Goal: Task Accomplishment & Management: Manage account settings

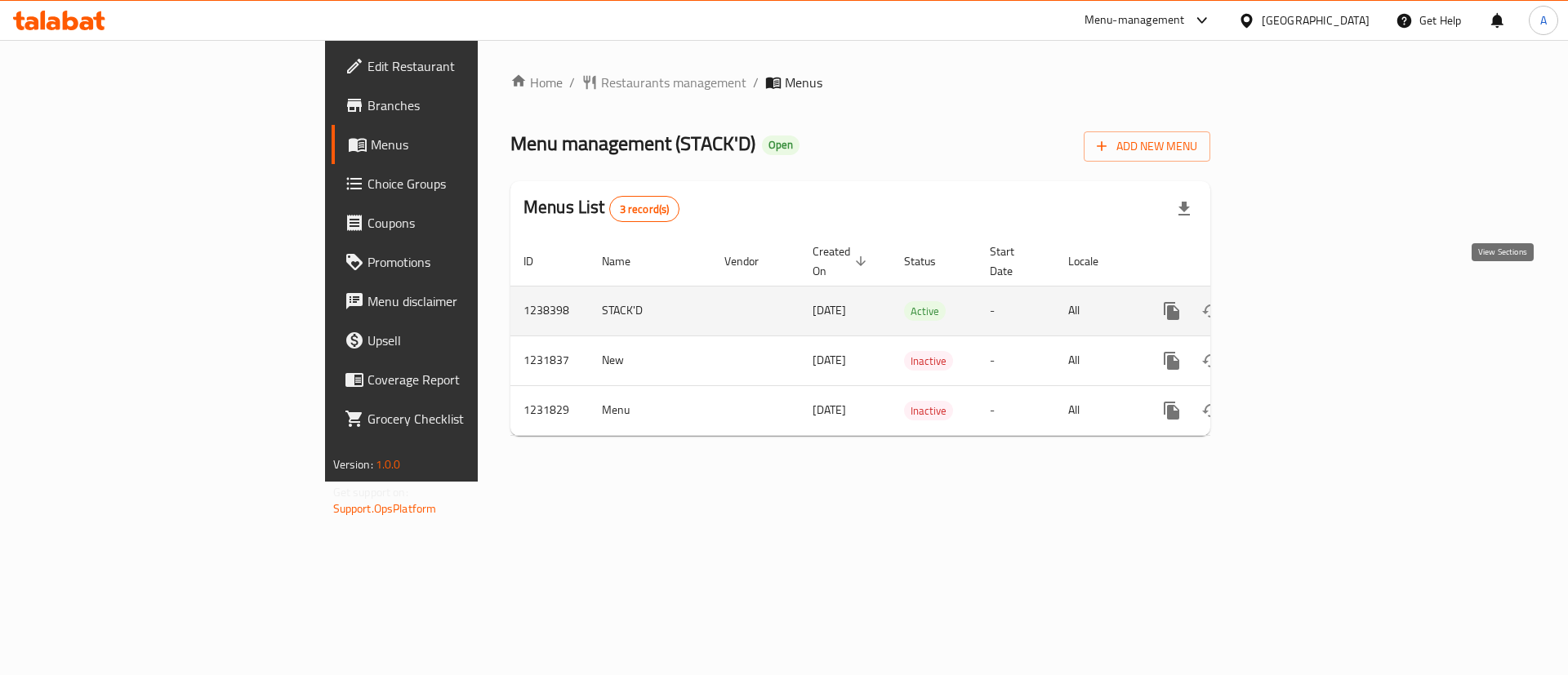
click at [1297, 303] on icon "enhanced table" at bounding box center [1290, 311] width 14 height 14
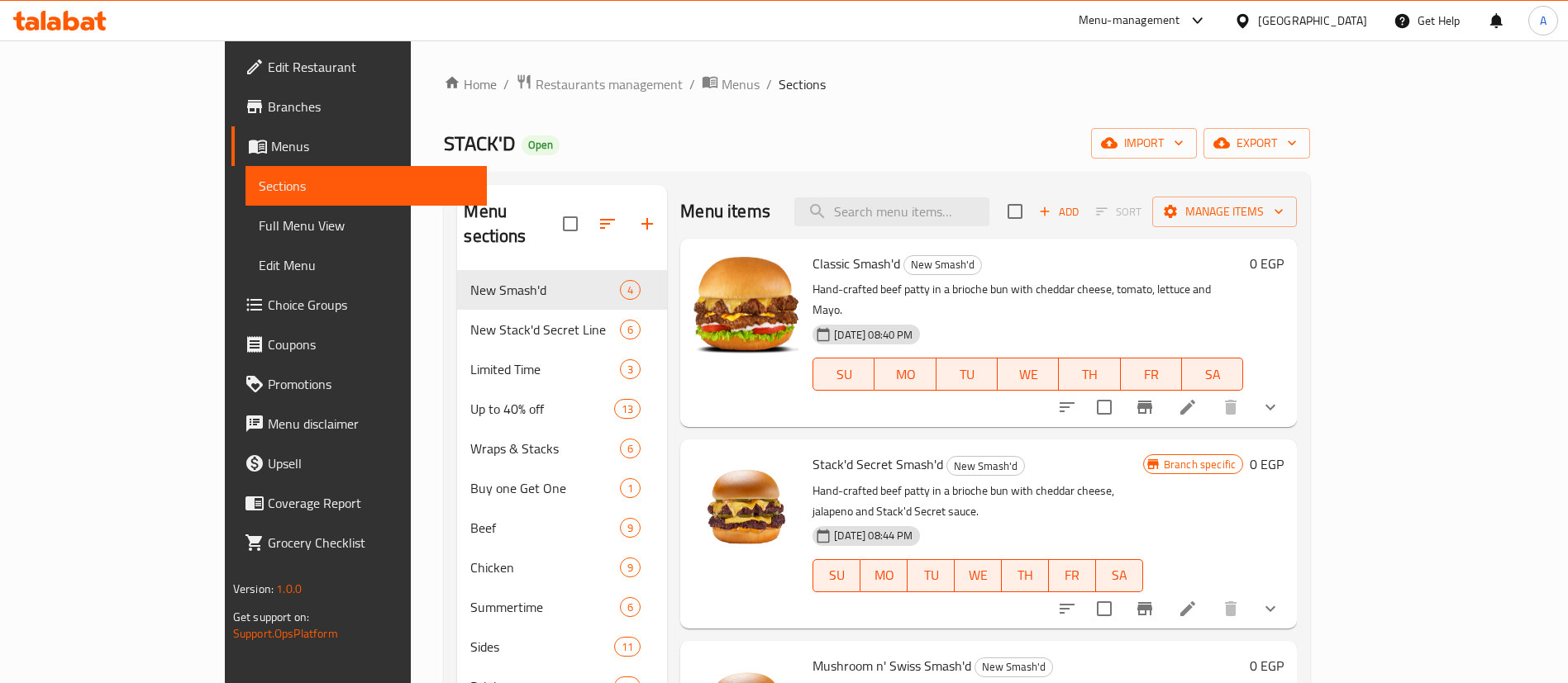
click at [268, 295] on span "Choice Groups" at bounding box center [371, 305] width 206 height 20
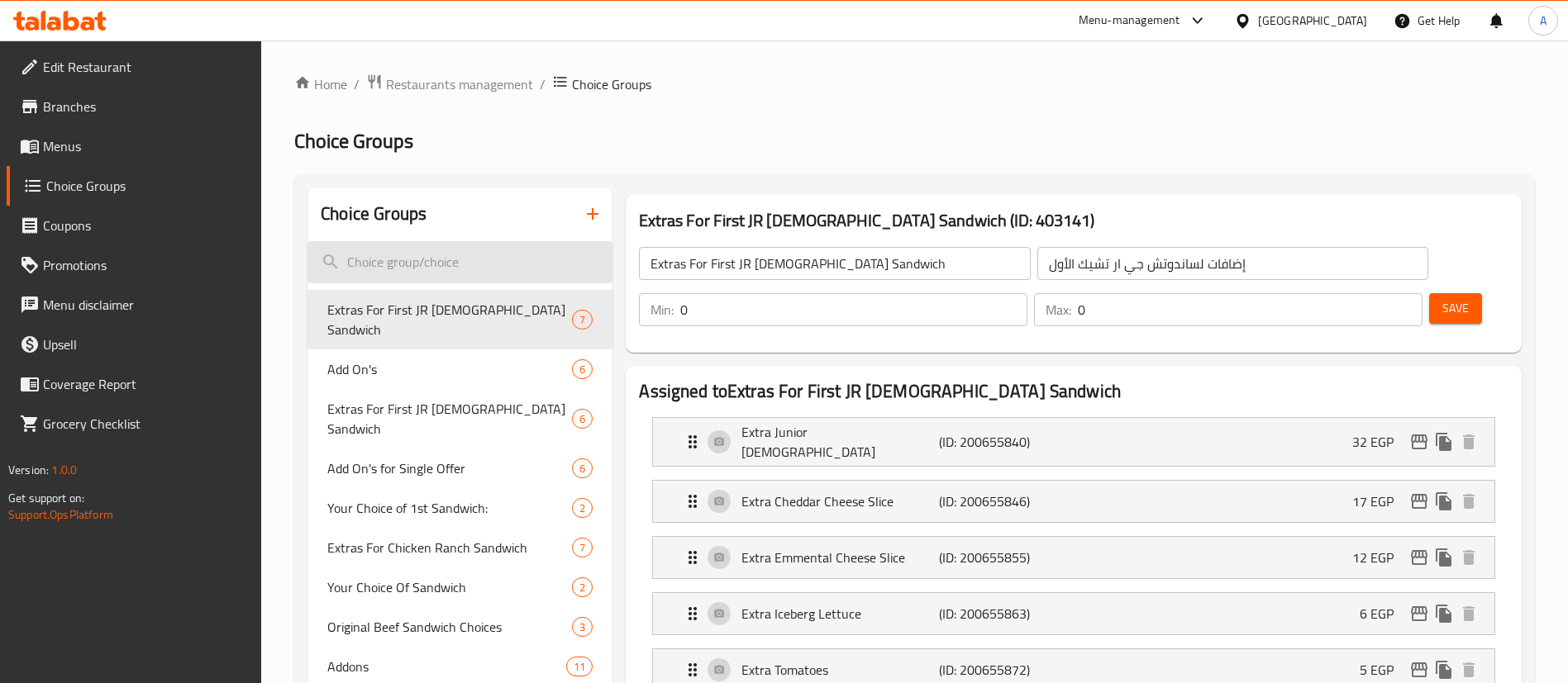
click at [399, 258] on input "search" at bounding box center [460, 262] width 305 height 43
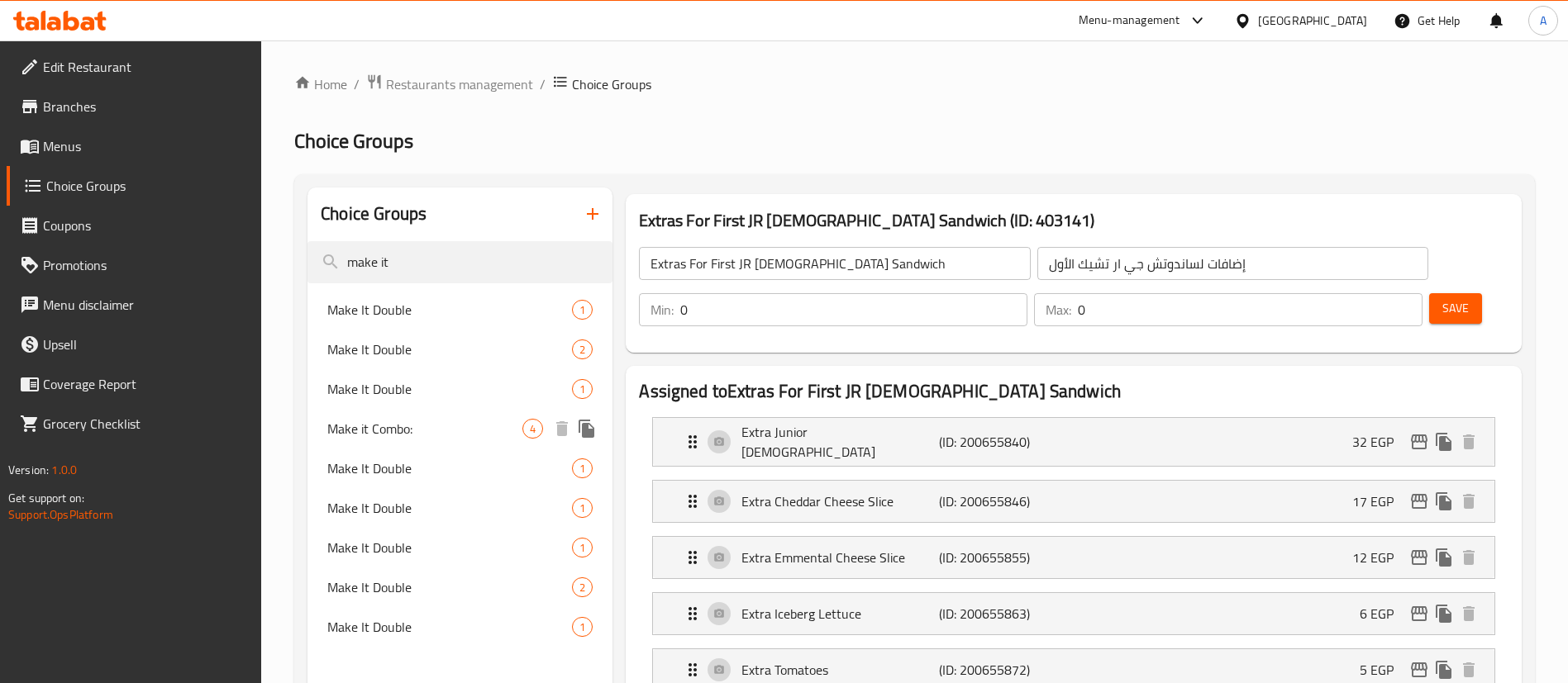
type input "make it"
click at [469, 427] on span "Make it Combo:" at bounding box center [424, 428] width 195 height 20
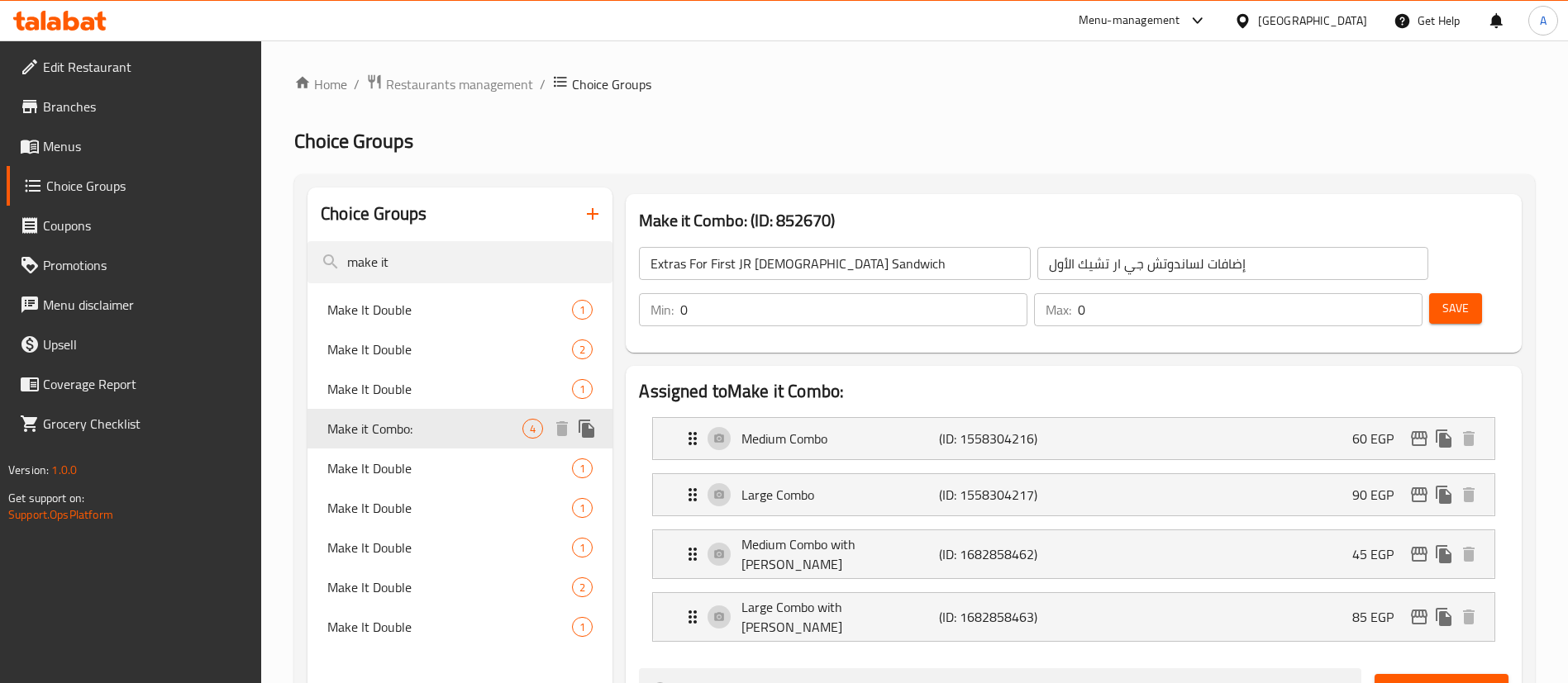
type input "Make it Combo:"
type input "أجعلها كومبو:"
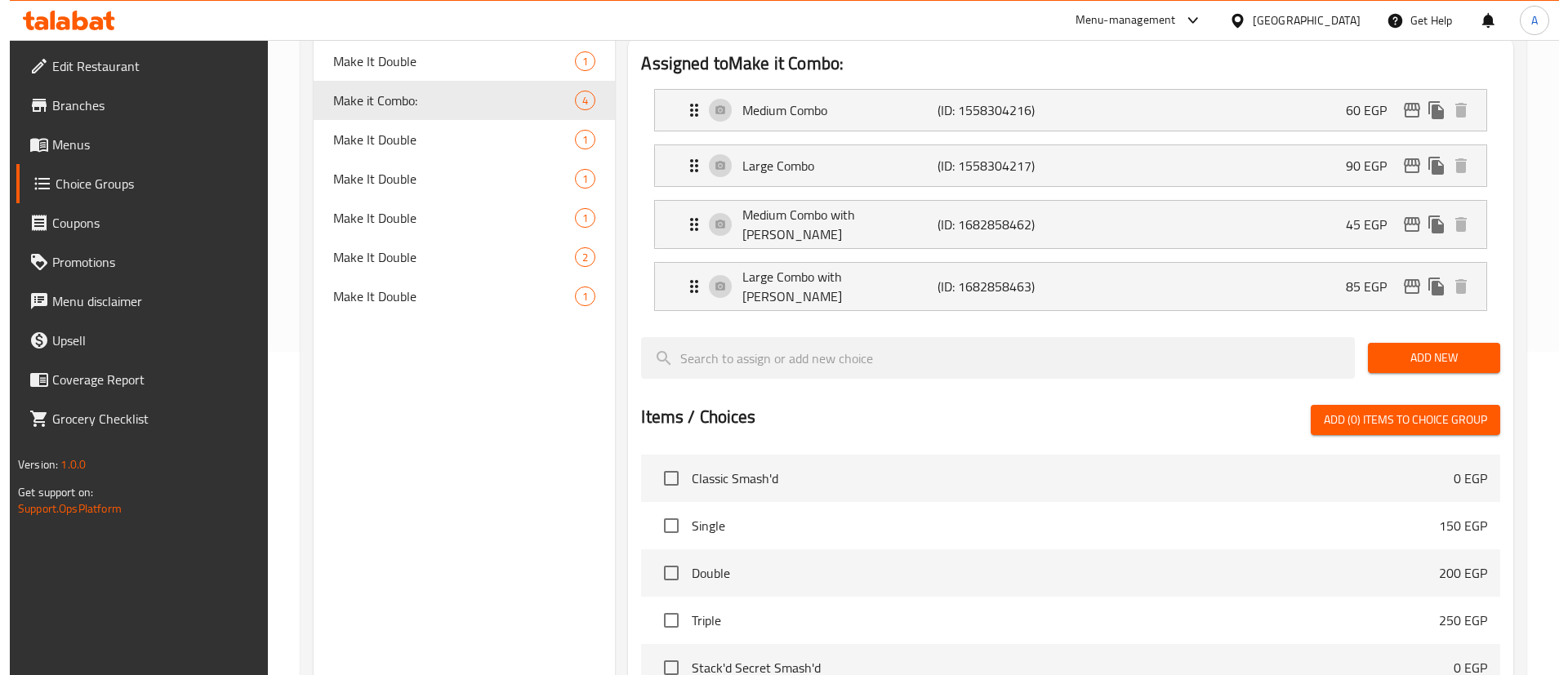
scroll to position [622, 0]
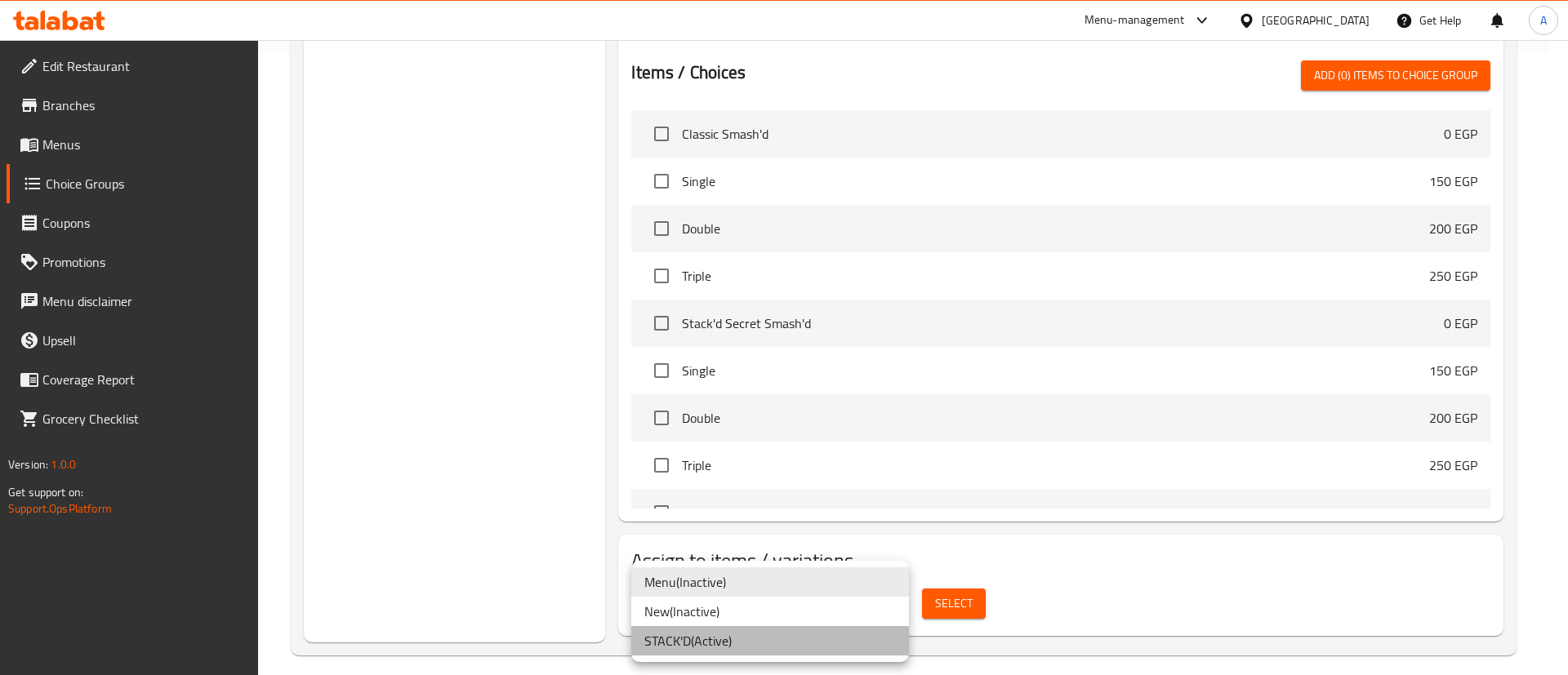
click at [691, 639] on li "STACK'D ( Active )" at bounding box center [770, 641] width 278 height 30
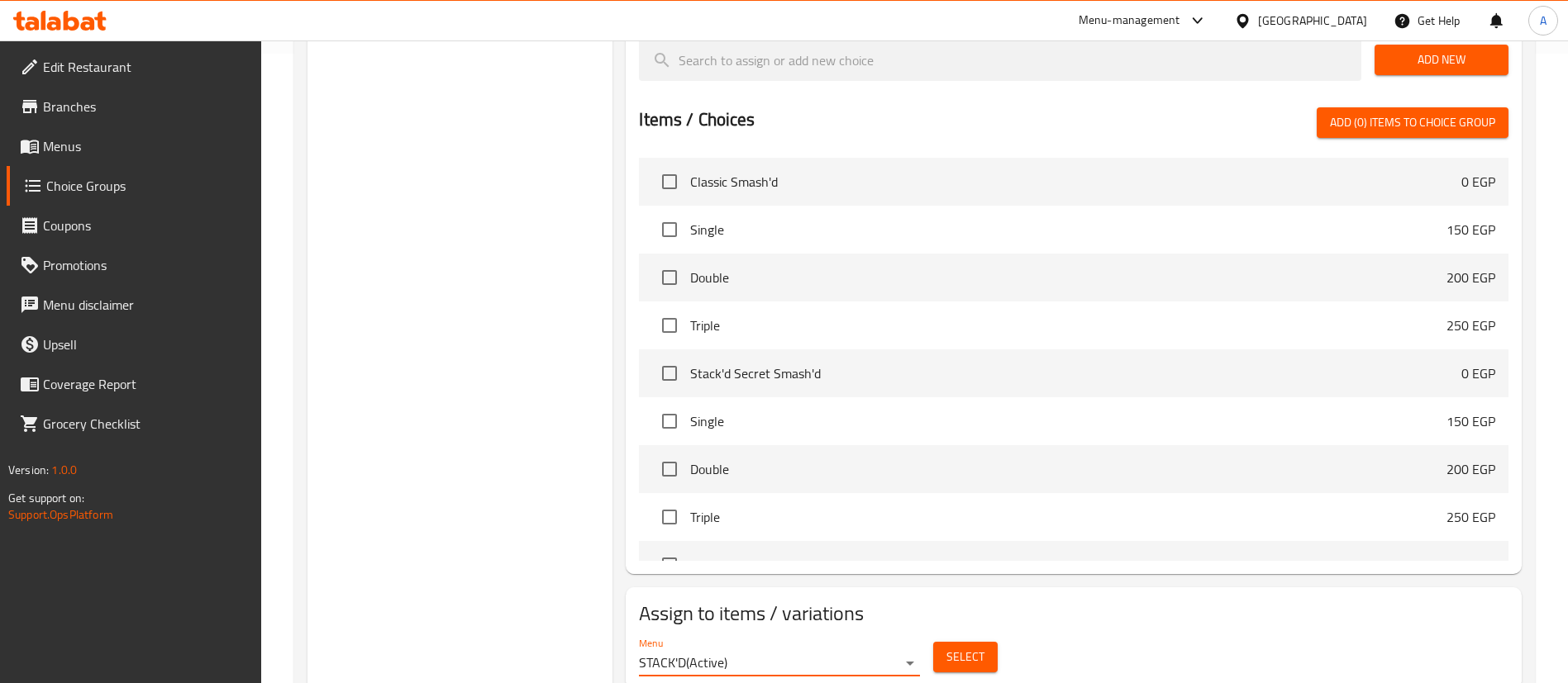
click at [951, 647] on span "Select" at bounding box center [965, 657] width 38 height 21
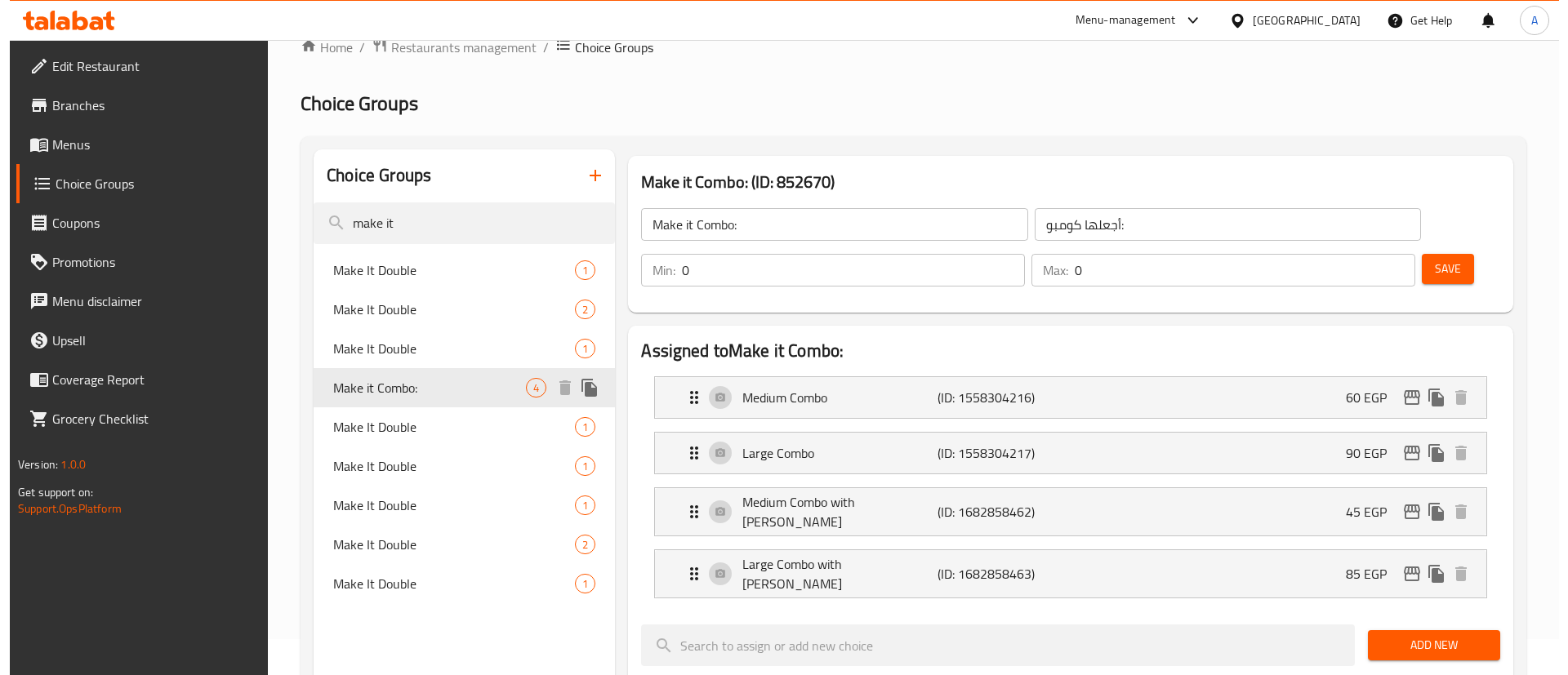
scroll to position [38, 0]
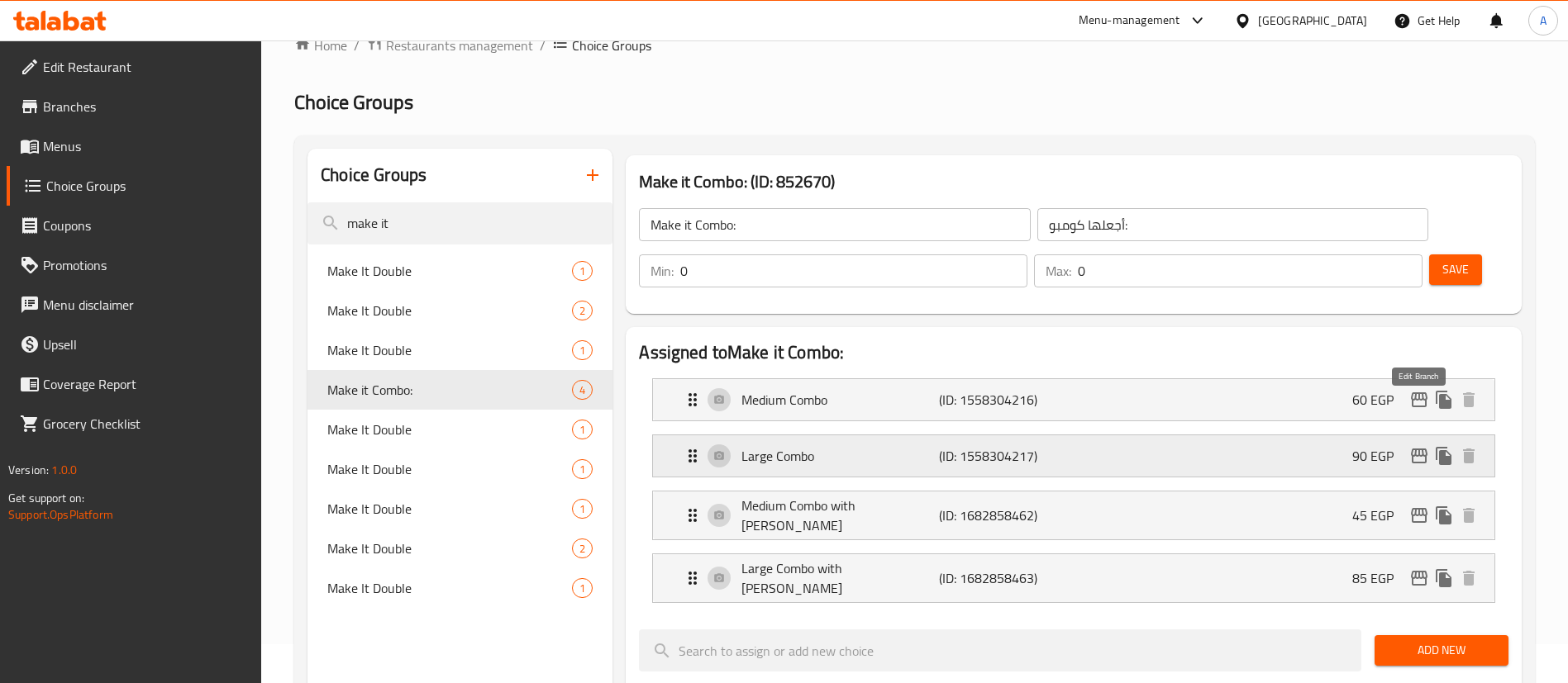
click at [1418, 448] on icon "edit" at bounding box center [1419, 456] width 16 height 14
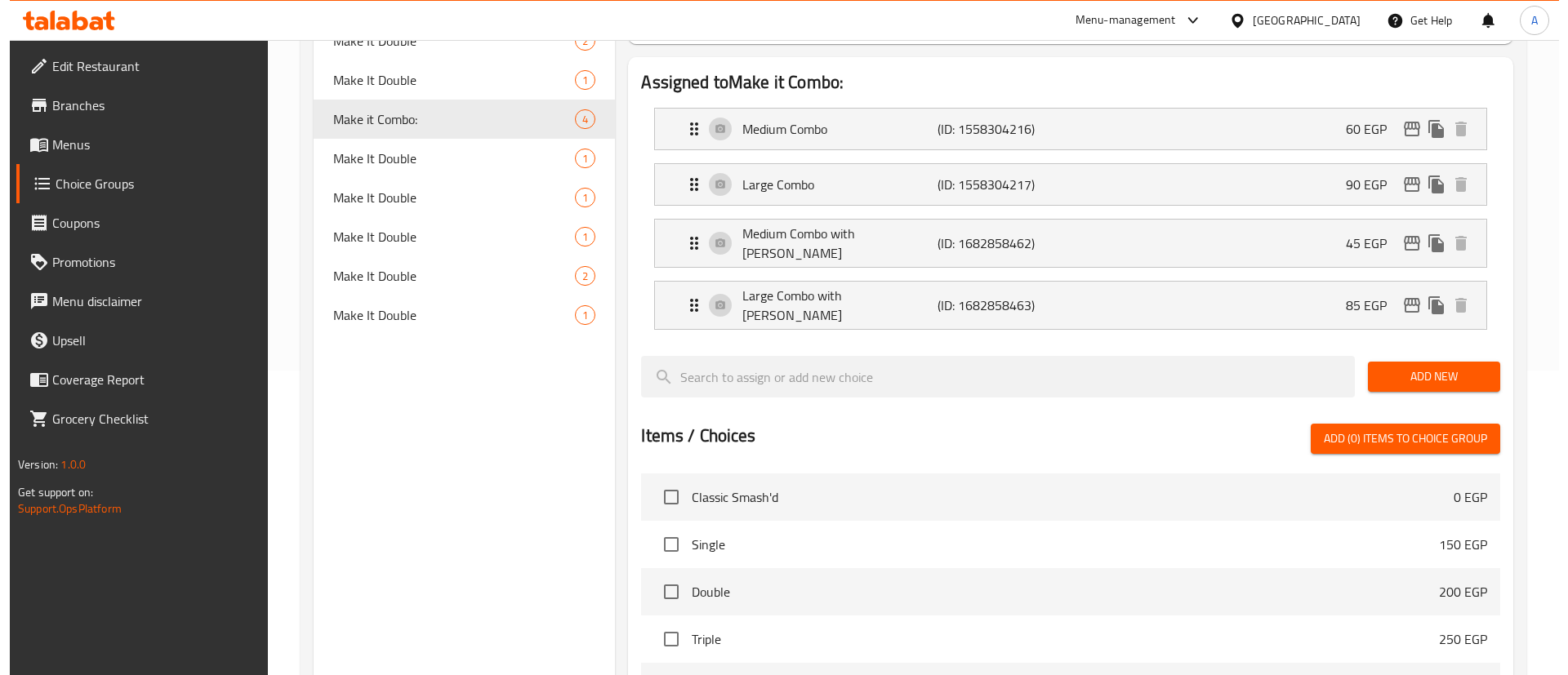
scroll to position [255, 0]
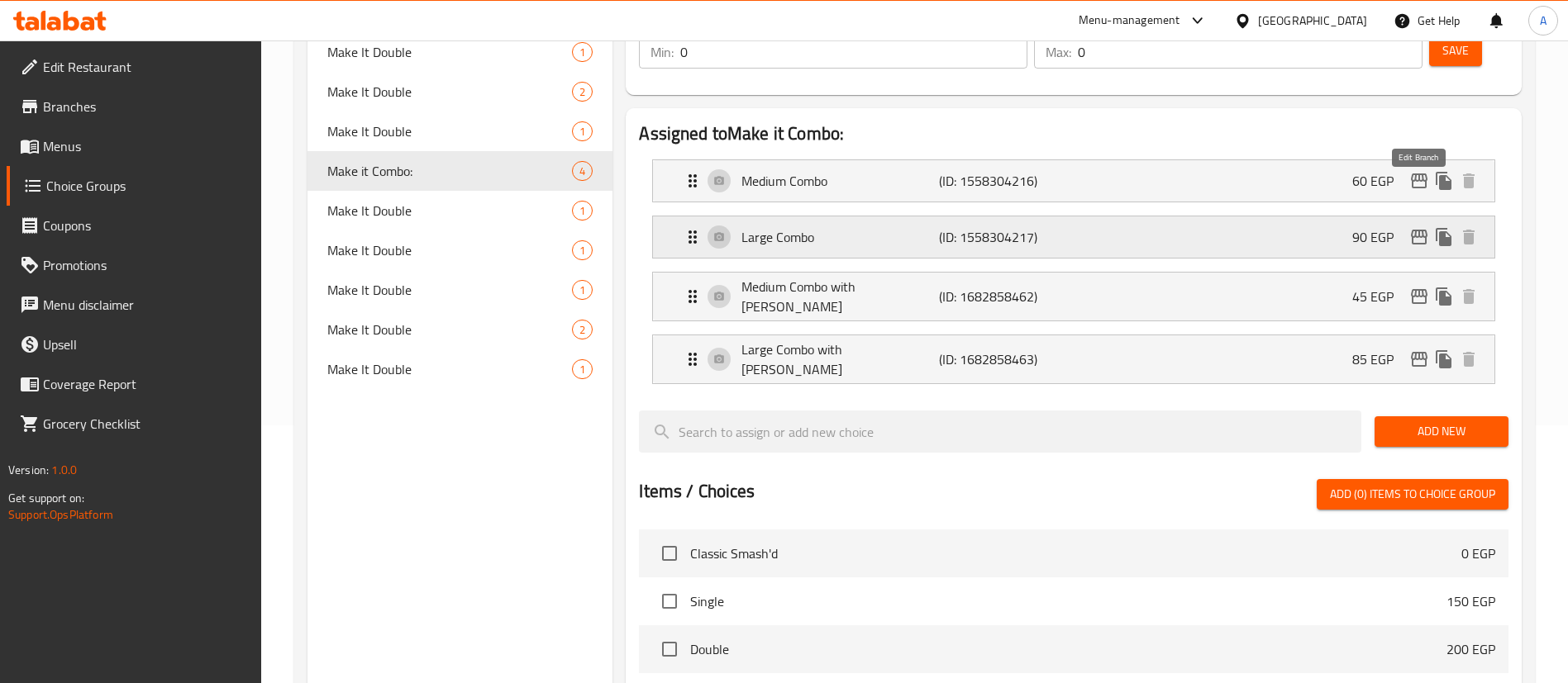
click at [1424, 230] on icon "edit" at bounding box center [1419, 237] width 16 height 14
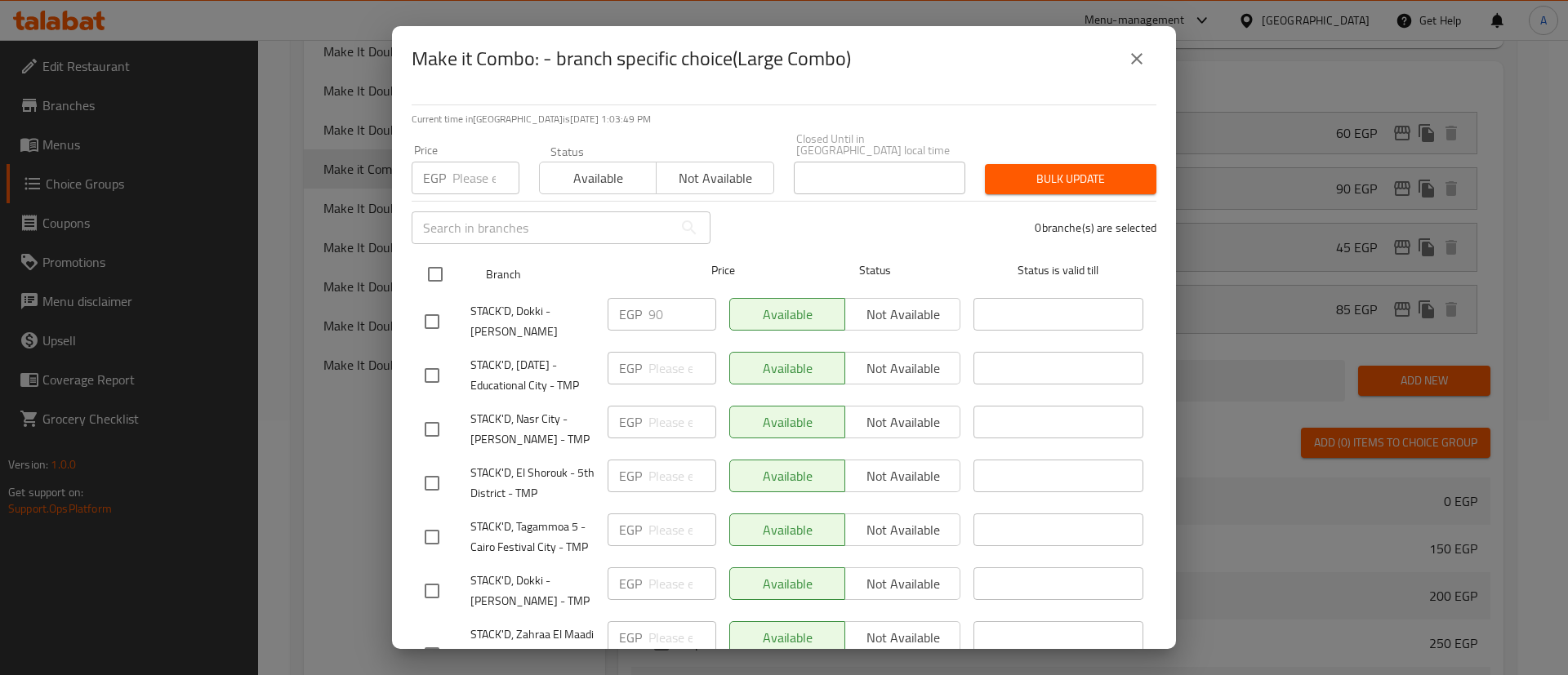
click at [437, 260] on input "checkbox" at bounding box center [435, 274] width 34 height 34
checkbox input "true"
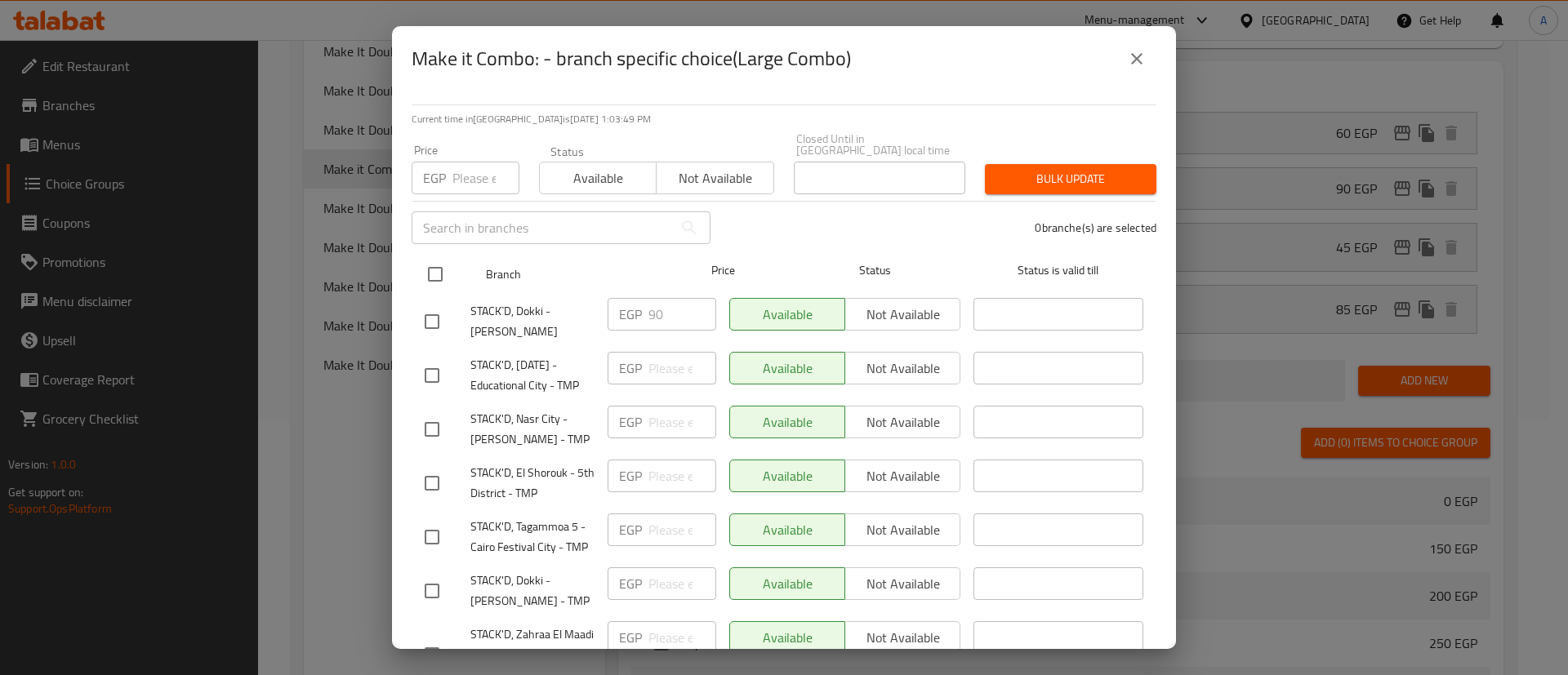
checkbox input "true"
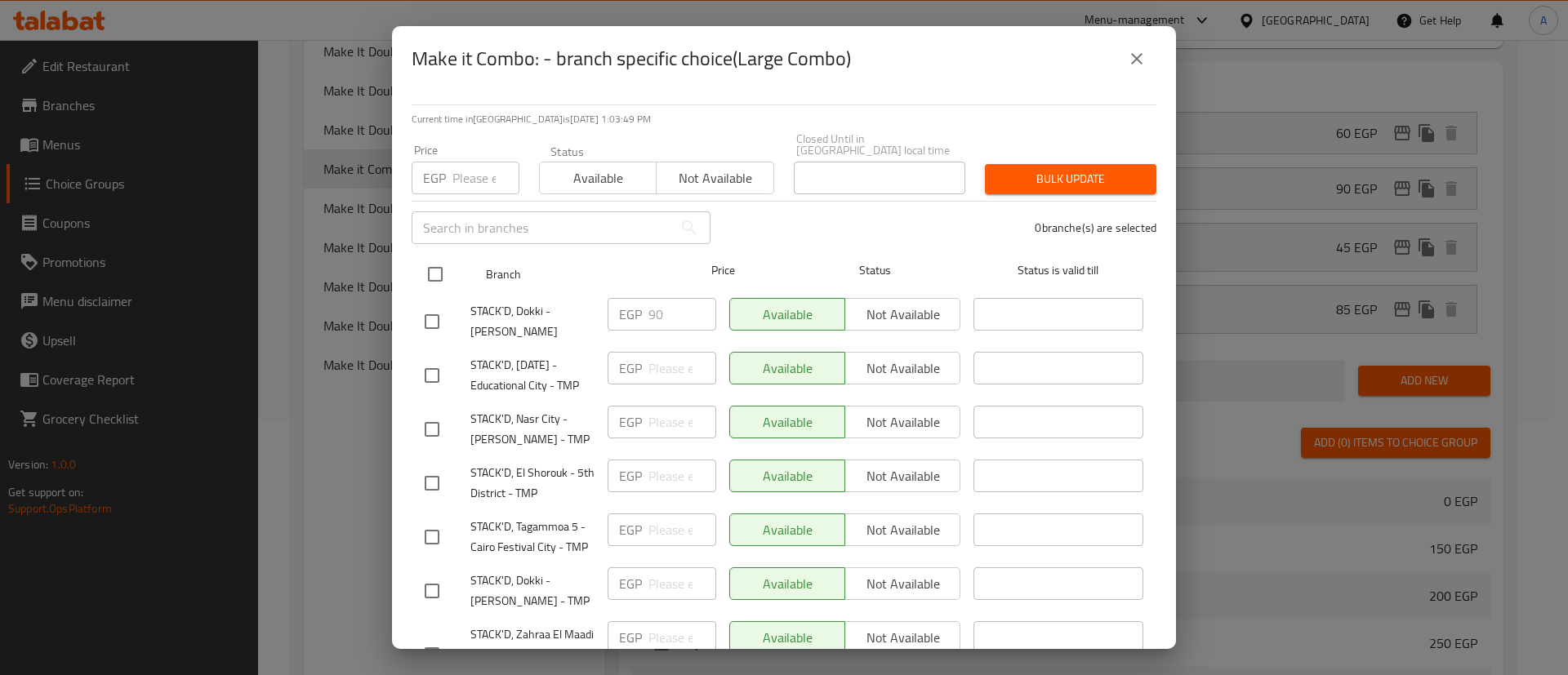
checkbox input "true"
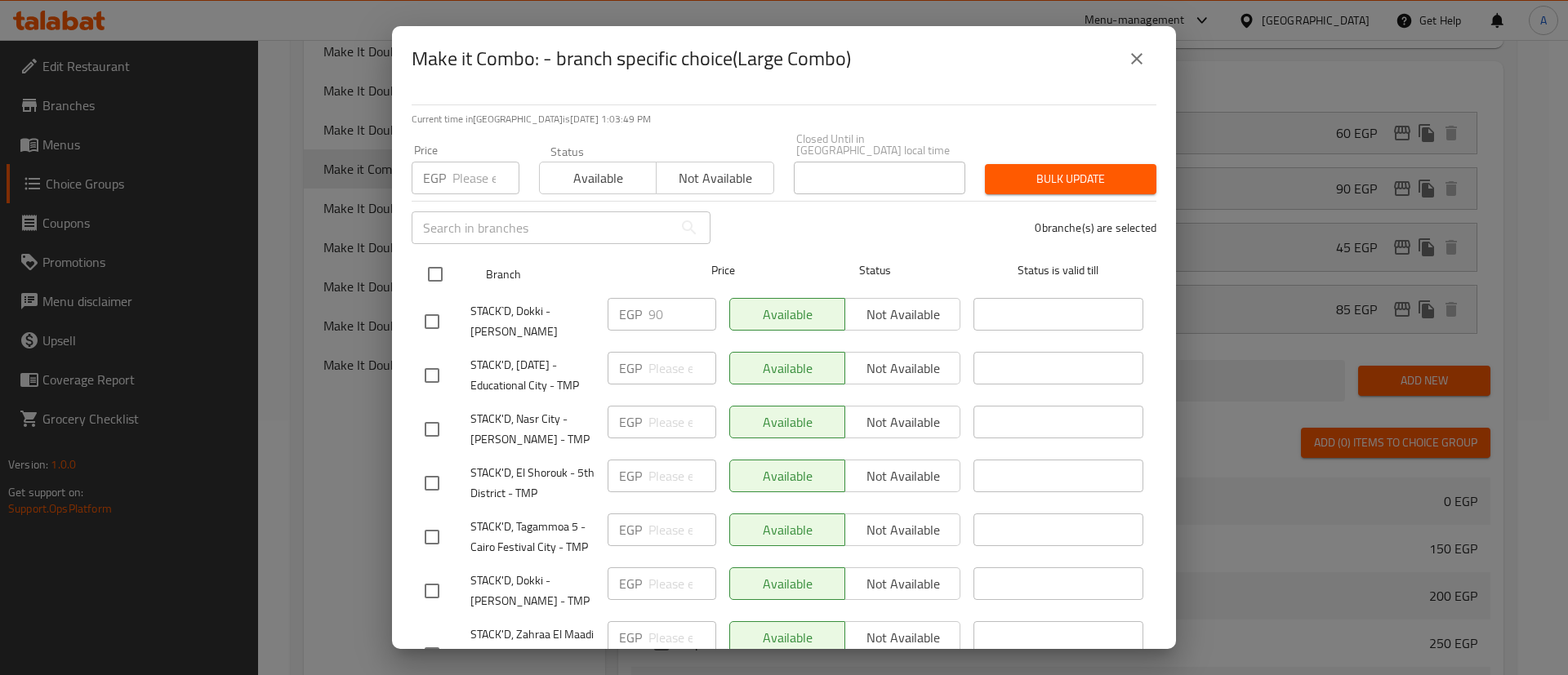
checkbox input "true"
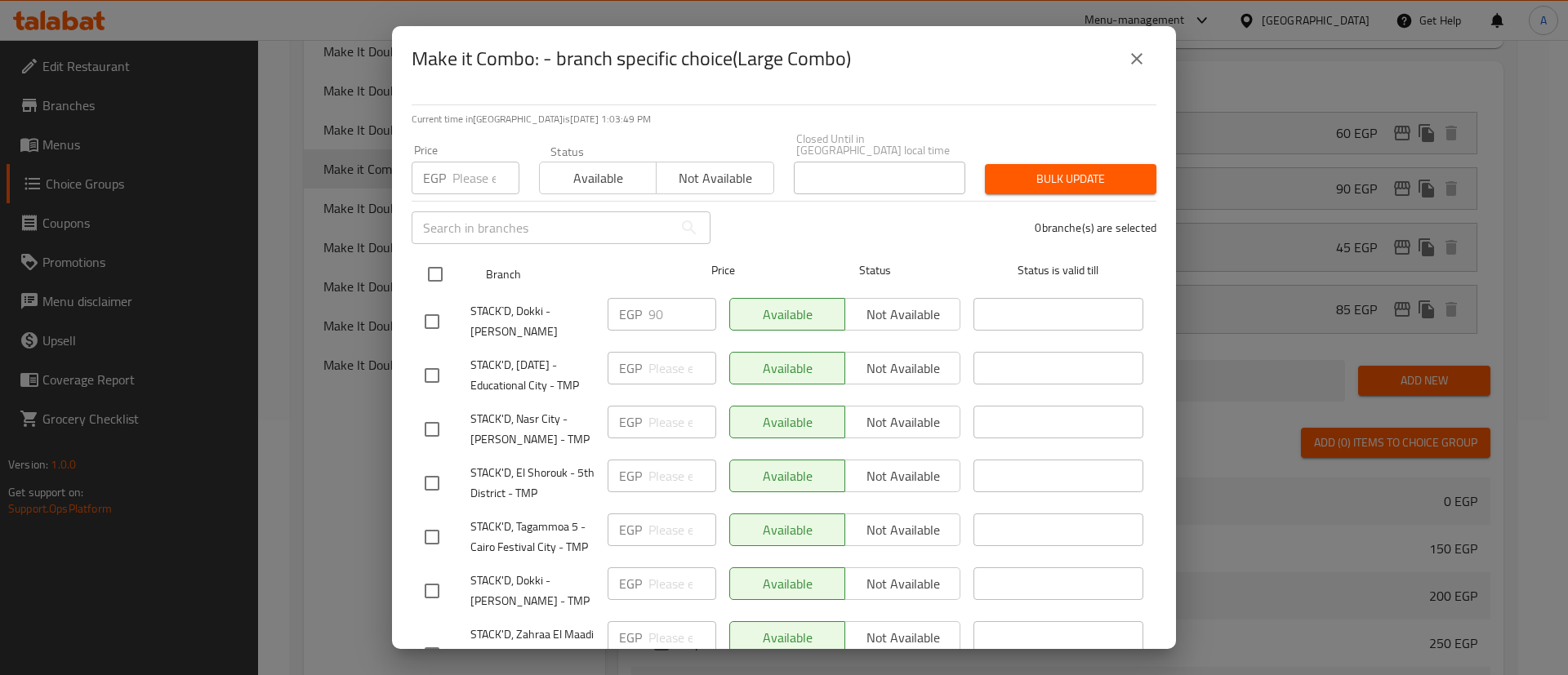
checkbox input "true"
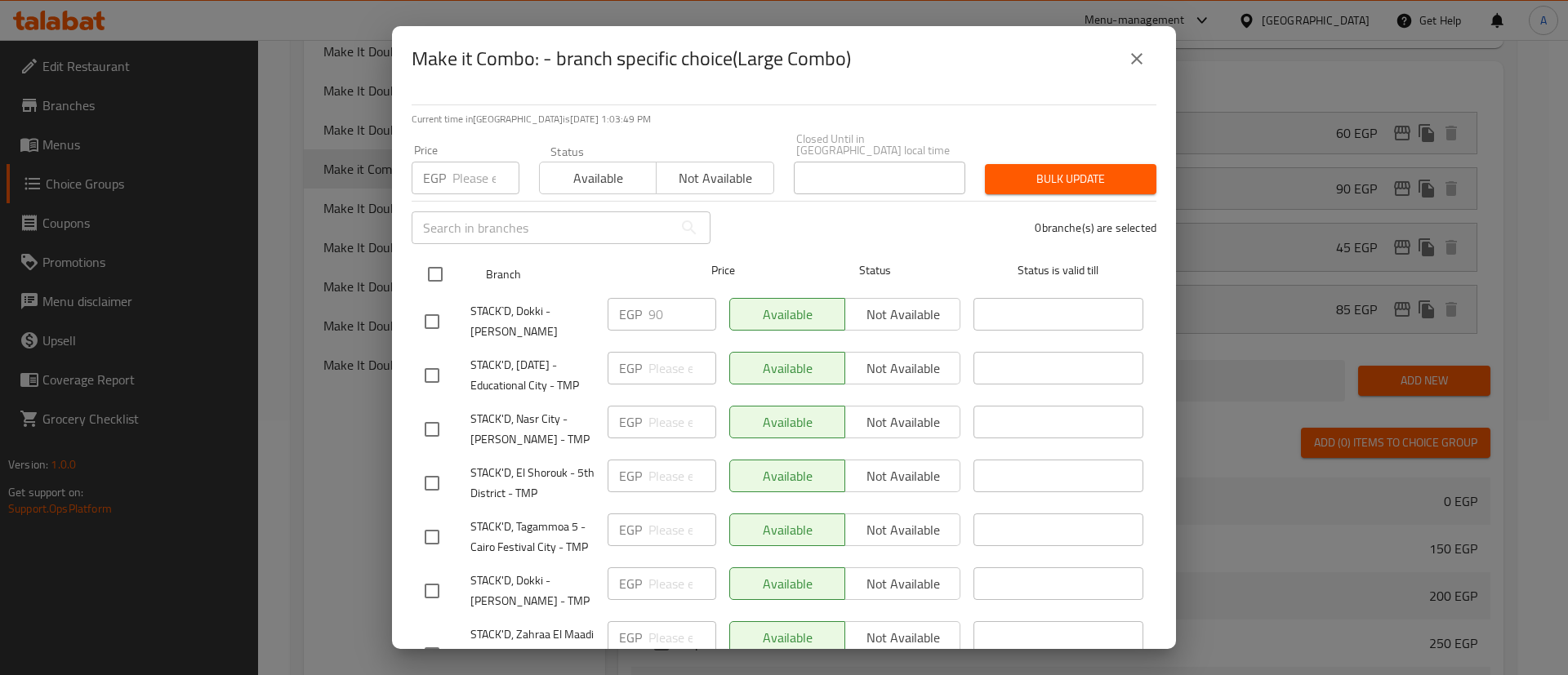
checkbox input "true"
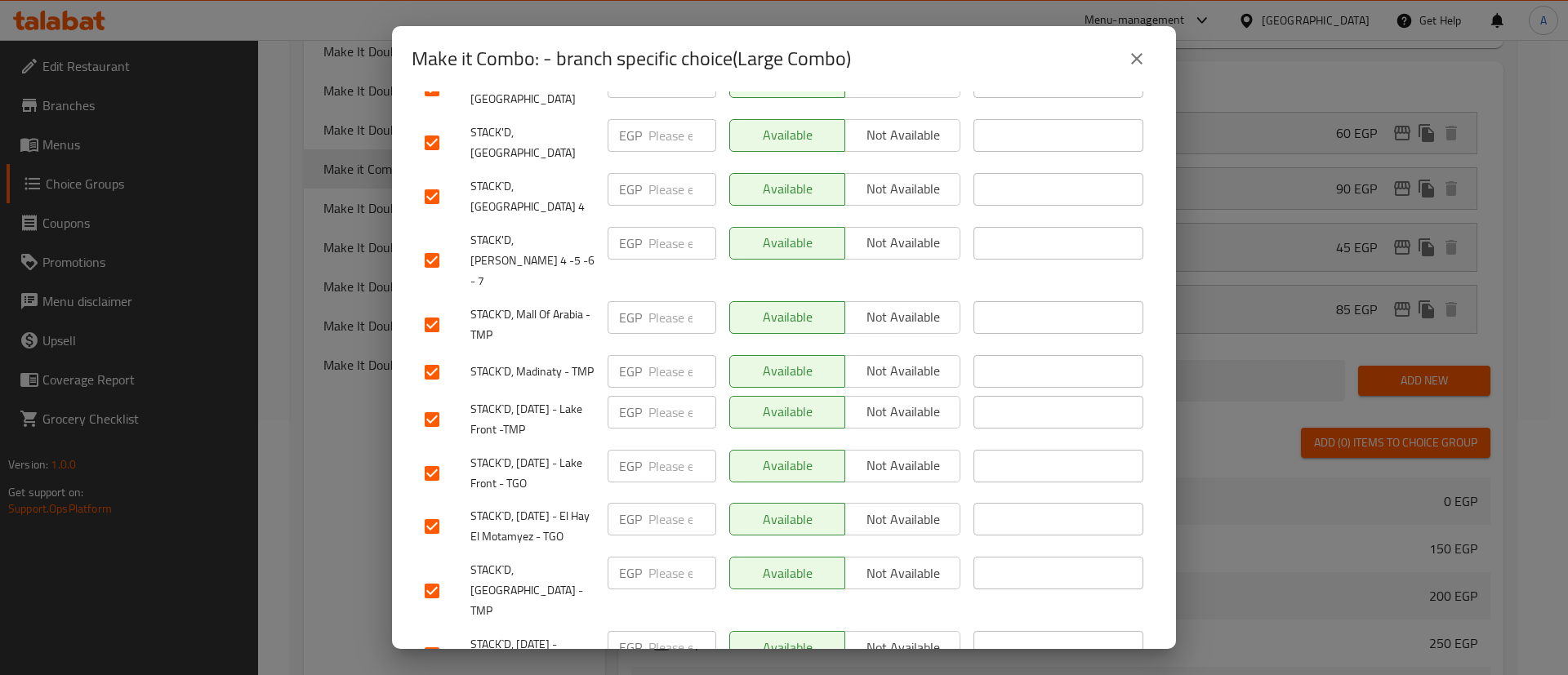
scroll to position [697, 0]
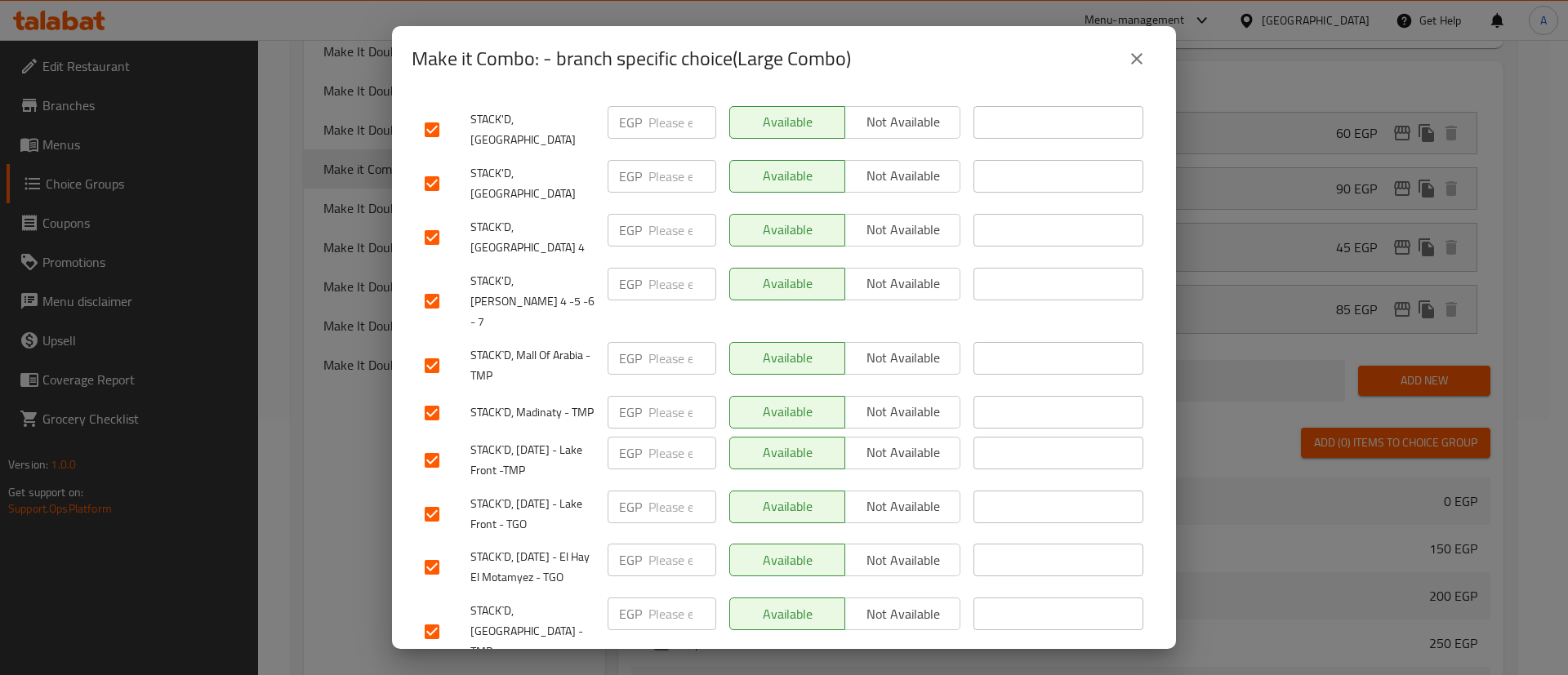
drag, startPoint x: 424, startPoint y: 271, endPoint x: 423, endPoint y: 226, distance: 45.0
click at [424, 284] on input "checkbox" at bounding box center [432, 301] width 34 height 34
checkbox input "false"
click at [423, 220] on input "checkbox" at bounding box center [432, 237] width 34 height 34
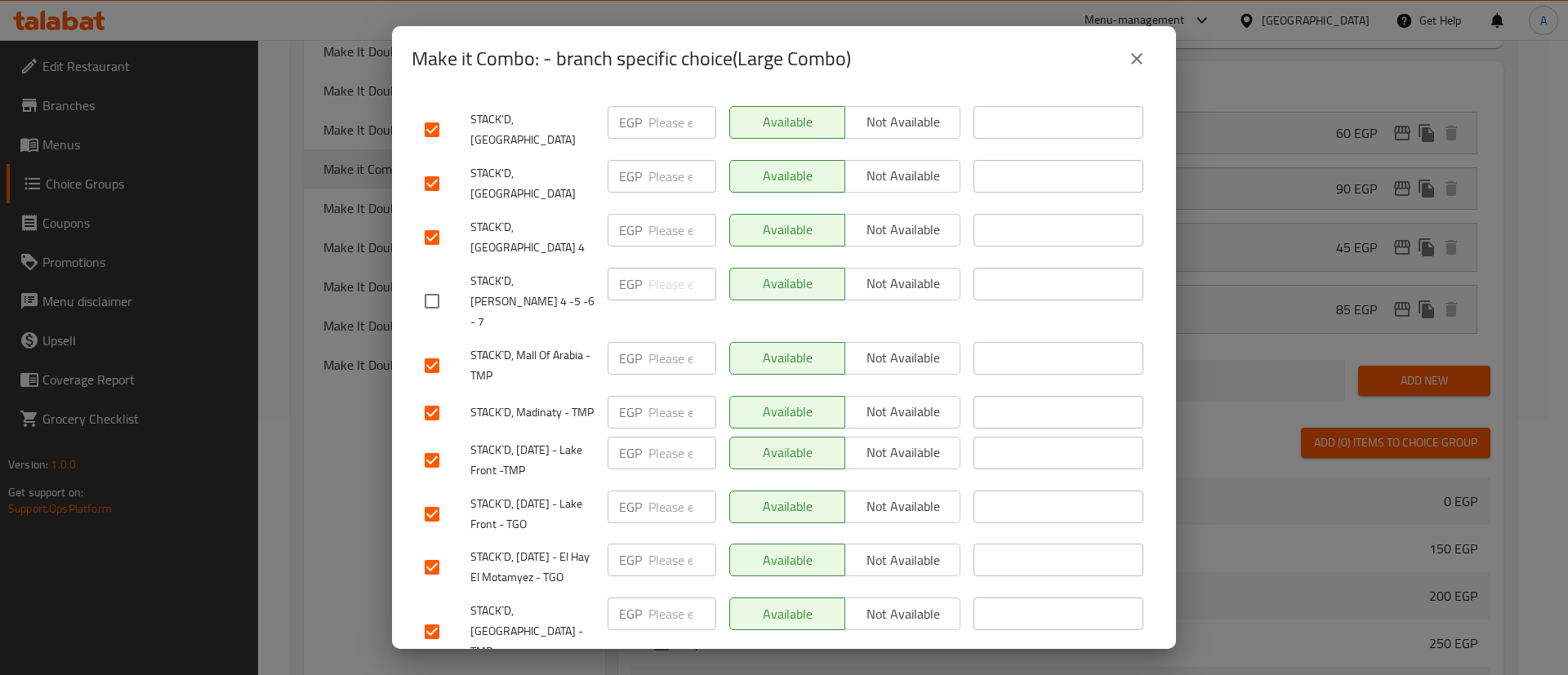
checkbox input "false"
click at [429, 171] on input "checkbox" at bounding box center [432, 184] width 34 height 34
checkbox input "false"
drag, startPoint x: 434, startPoint y: 134, endPoint x: 435, endPoint y: 153, distance: 19.0
click at [433, 134] on input "checkbox" at bounding box center [432, 130] width 34 height 34
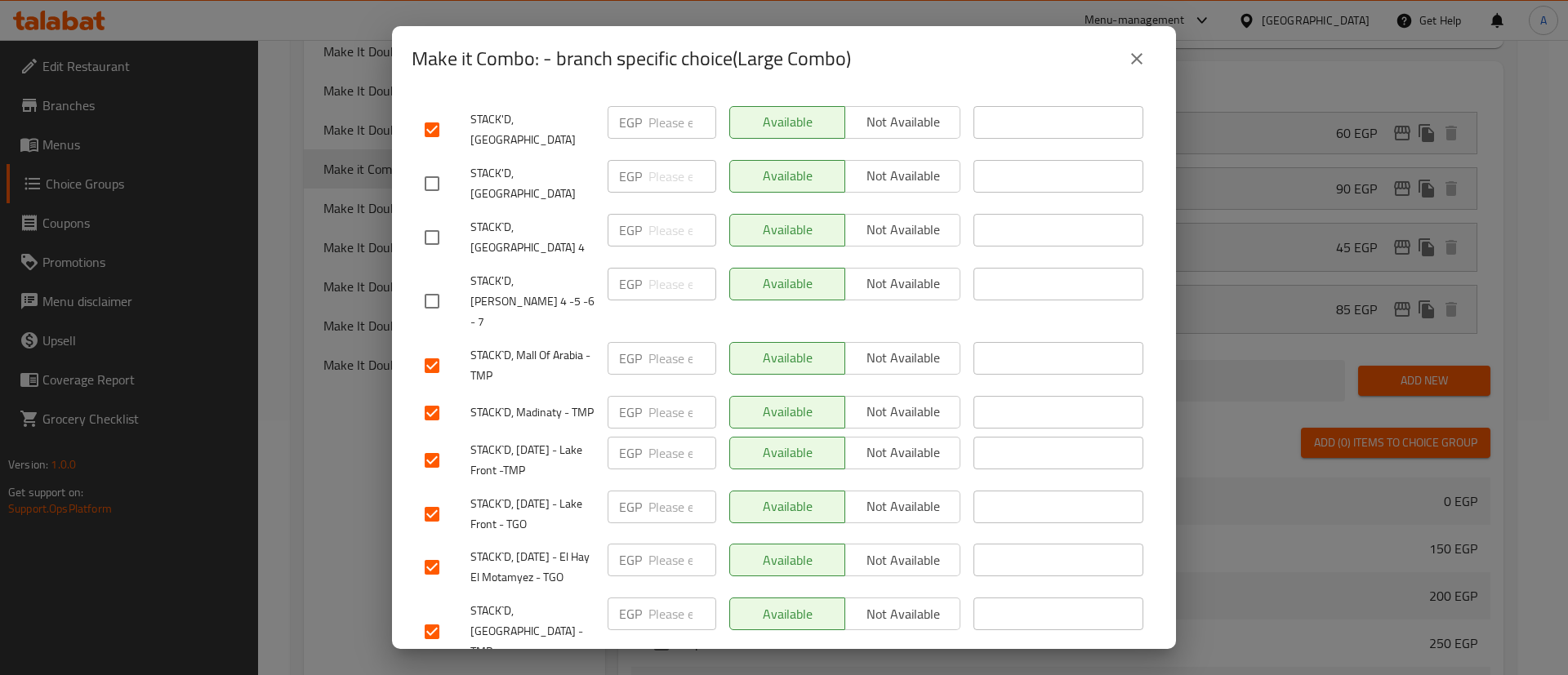
checkbox input "false"
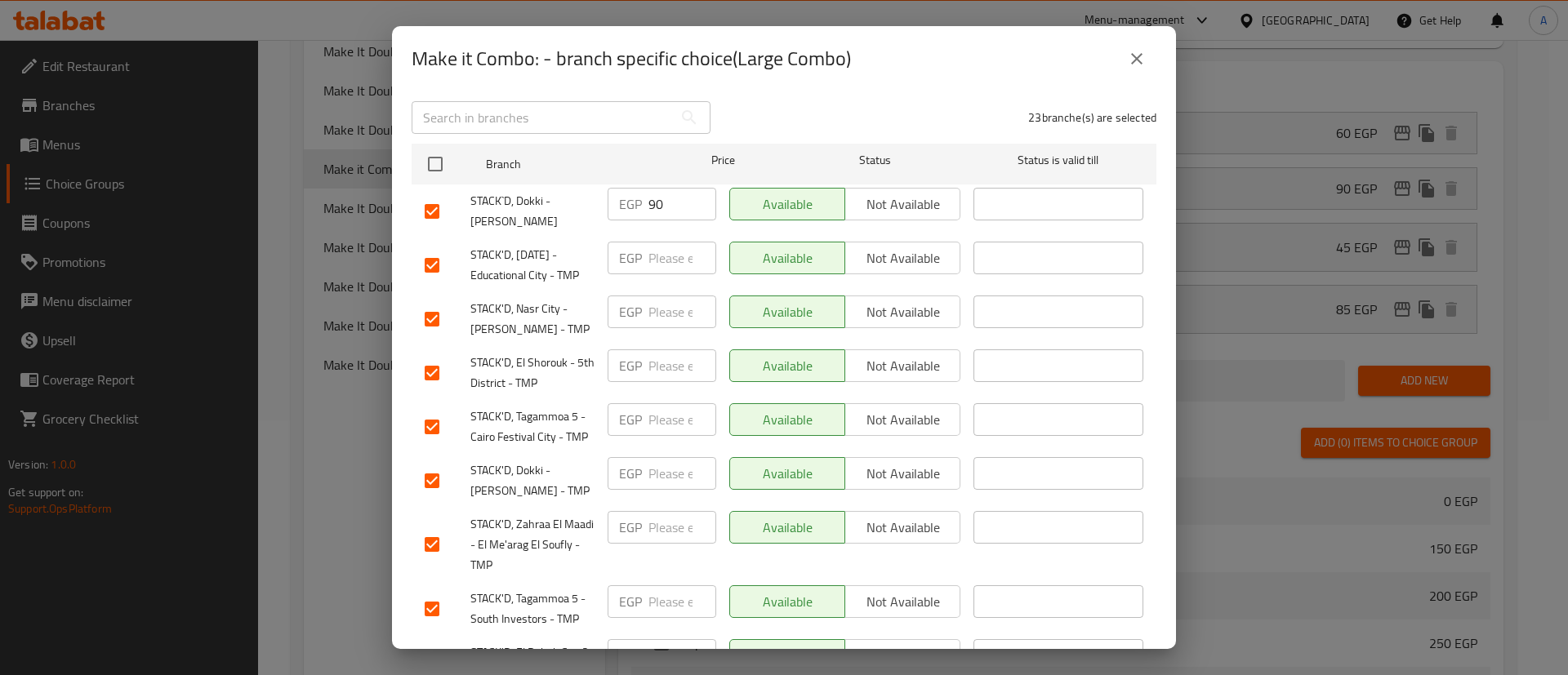
scroll to position [0, 0]
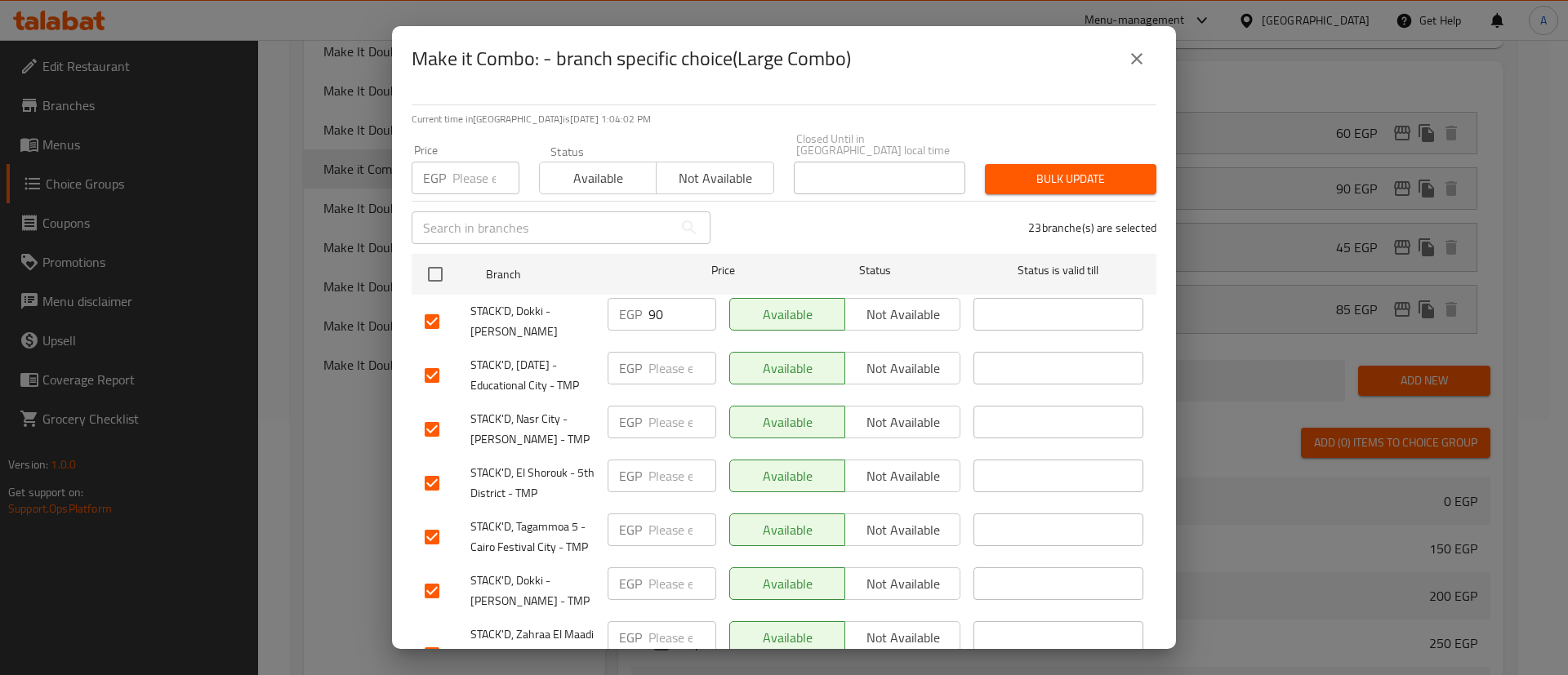
click at [470, 167] on input "number" at bounding box center [485, 178] width 67 height 32
type input "80"
click at [1051, 172] on span "Bulk update" at bounding box center [1071, 179] width 145 height 21
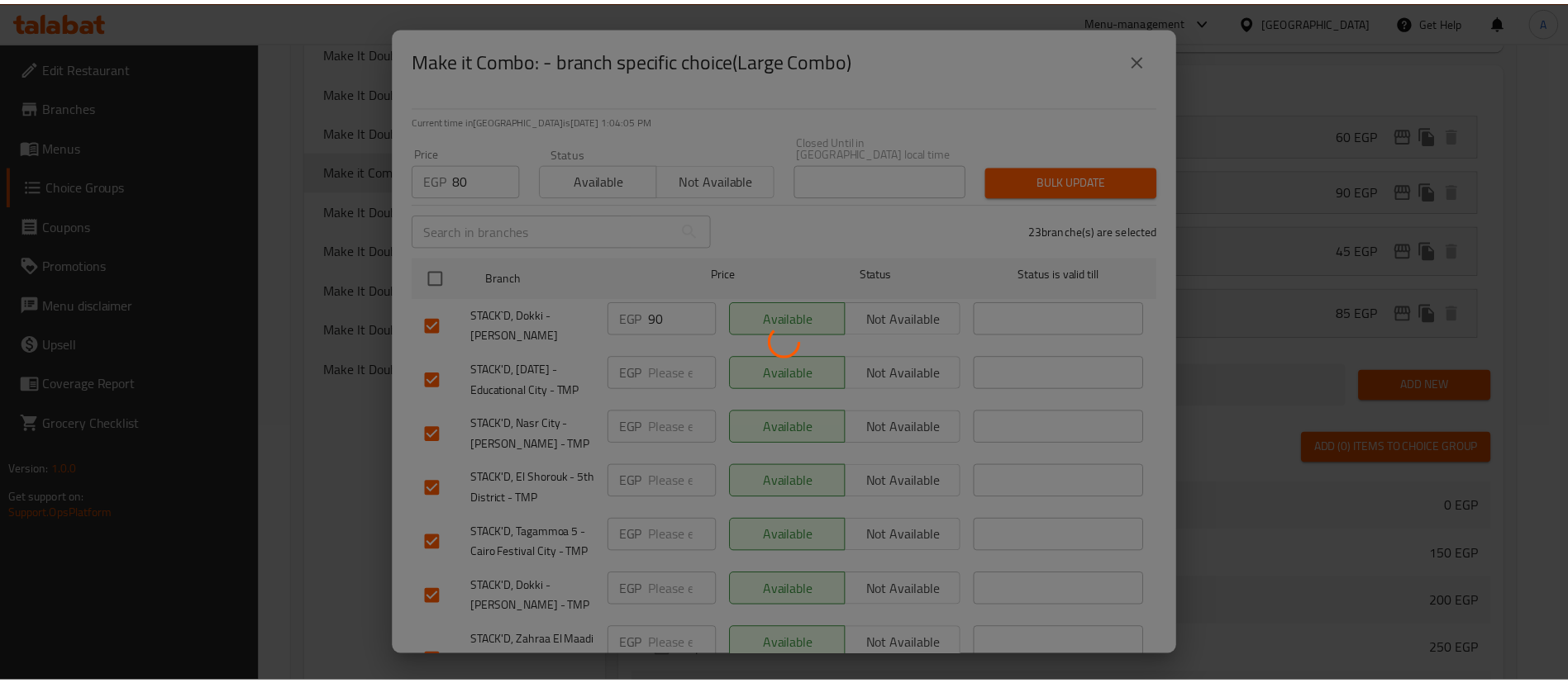
scroll to position [630, 0]
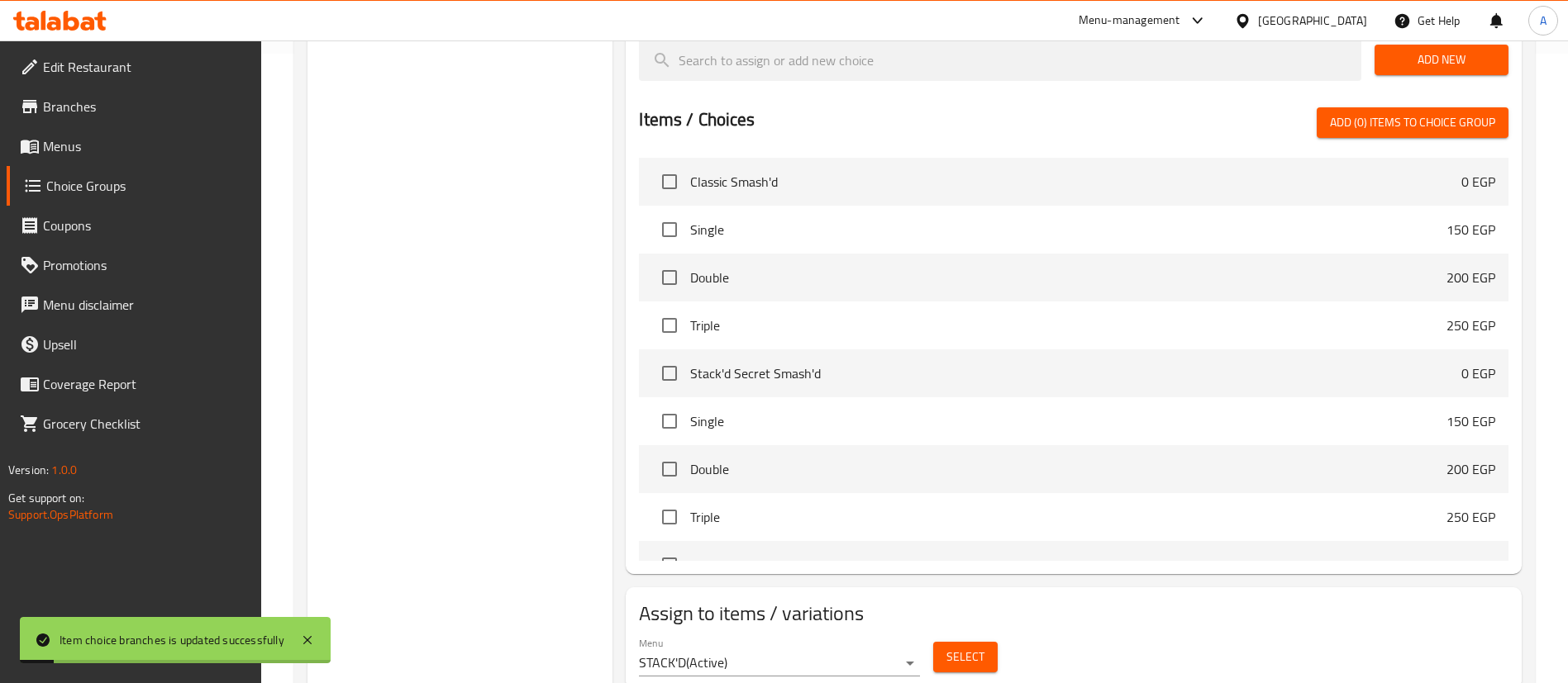
click at [510, 392] on div "Choice Groups make it Make It Double 1 Make It Double 2 Make It Double 1 Make i…" at bounding box center [460, 127] width 305 height 1139
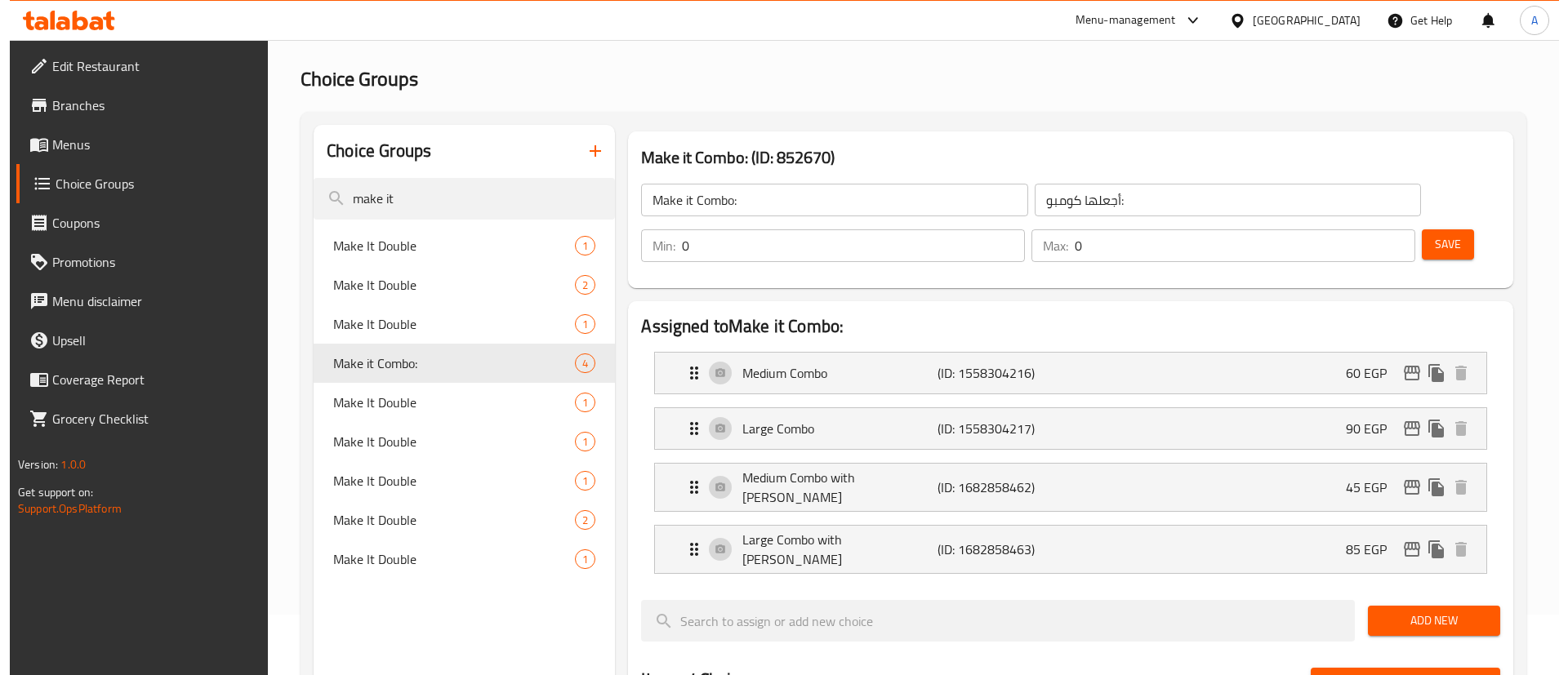
scroll to position [0, 0]
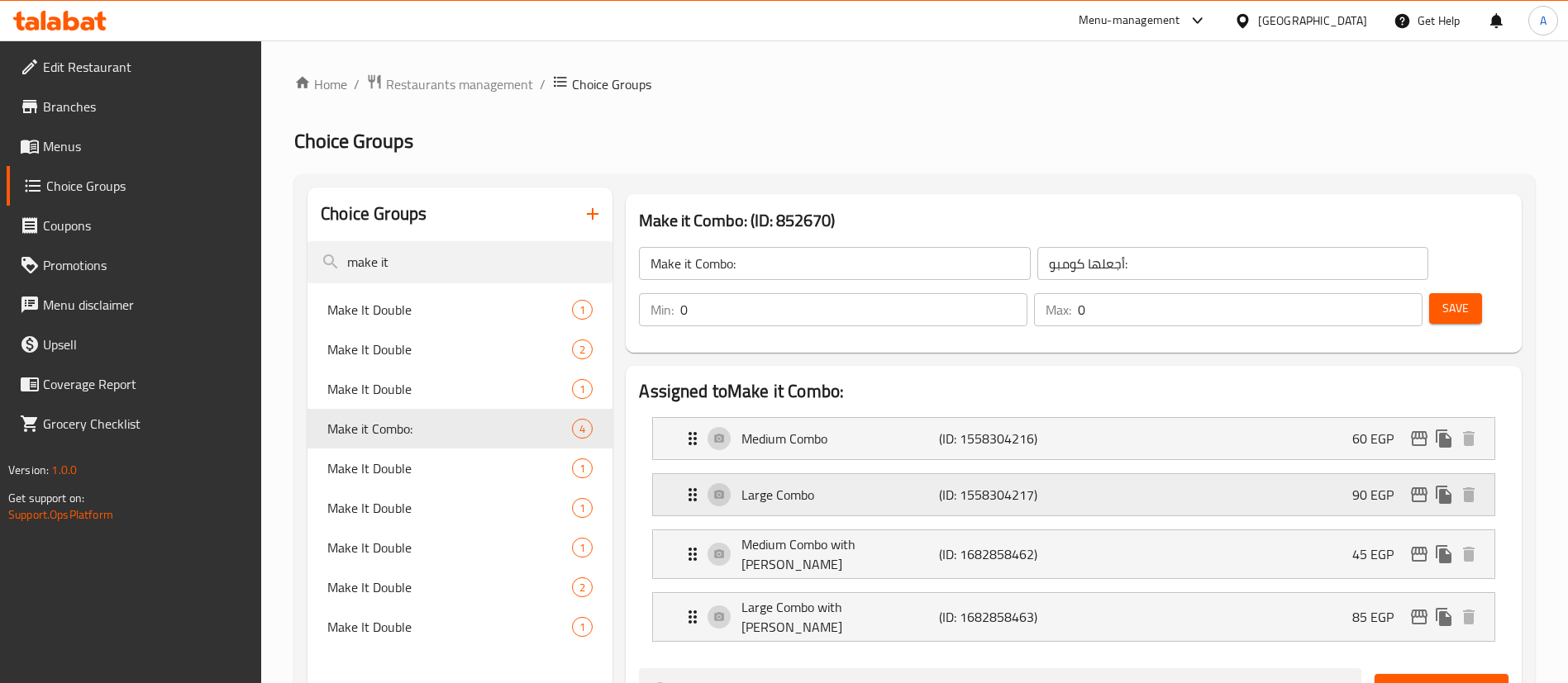
click at [1418, 485] on icon "edit" at bounding box center [1419, 495] width 20 height 20
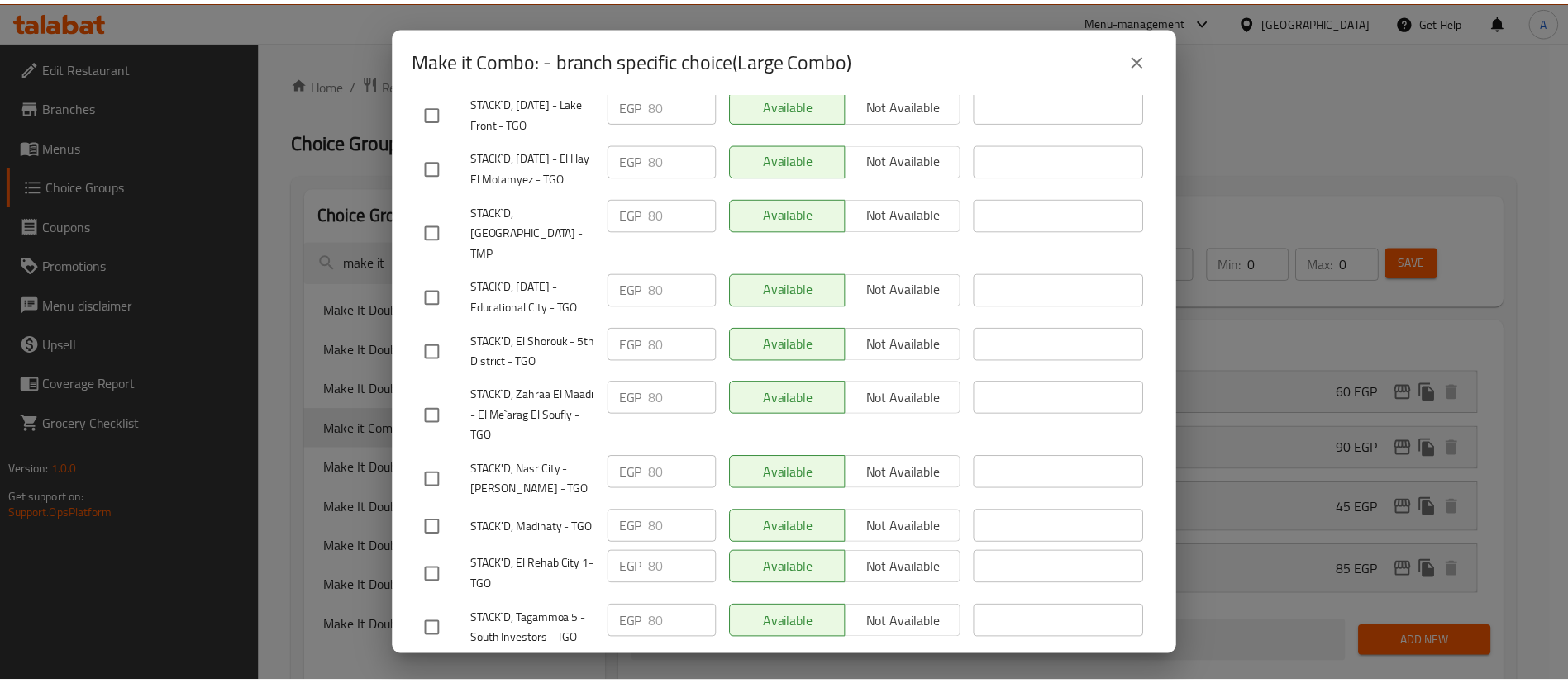
scroll to position [1201, 0]
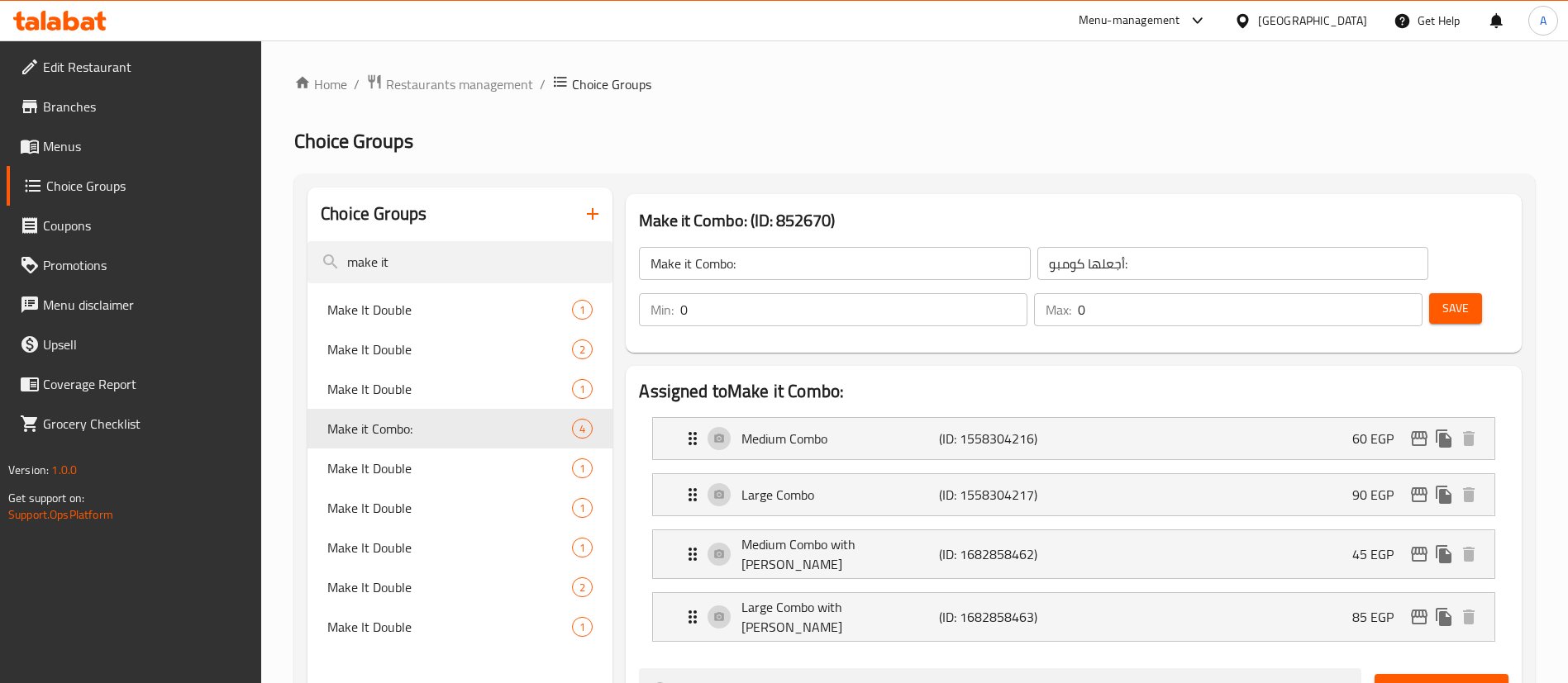
click at [779, 148] on h2 "Choice Groups" at bounding box center [915, 140] width 1241 height 26
click at [944, 82] on ol "Home / Restaurants management / Choice Groups" at bounding box center [915, 84] width 1241 height 22
